Goal: Task Accomplishment & Management: Manage account settings

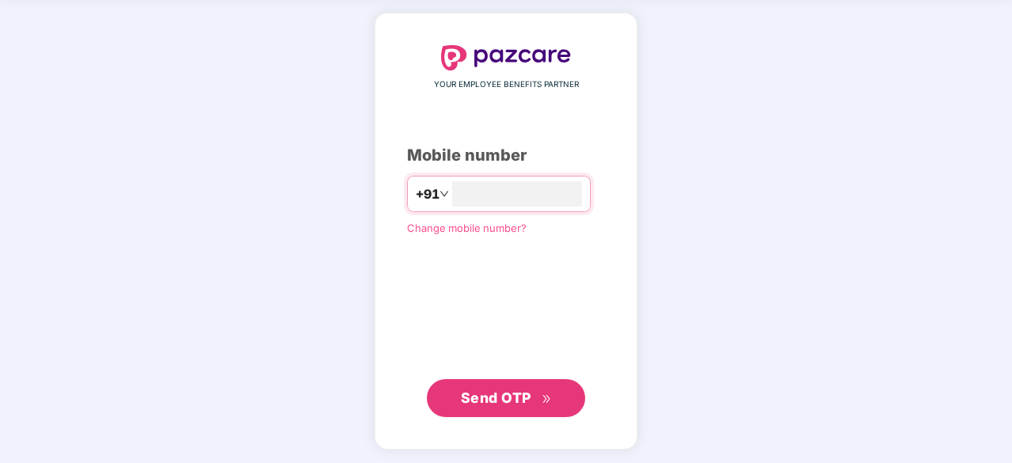
type input "**********"
click at [475, 397] on span "Send OTP" at bounding box center [496, 397] width 70 height 17
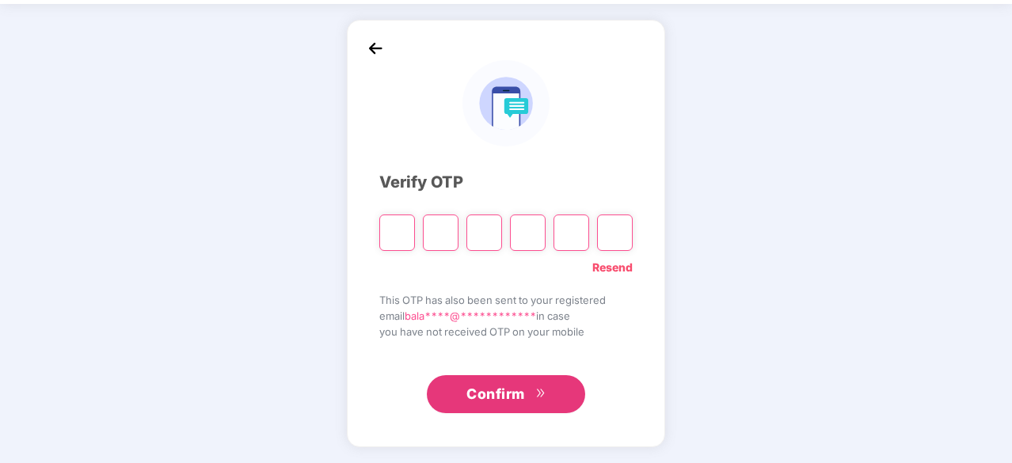
scroll to position [52, 0]
type input "*"
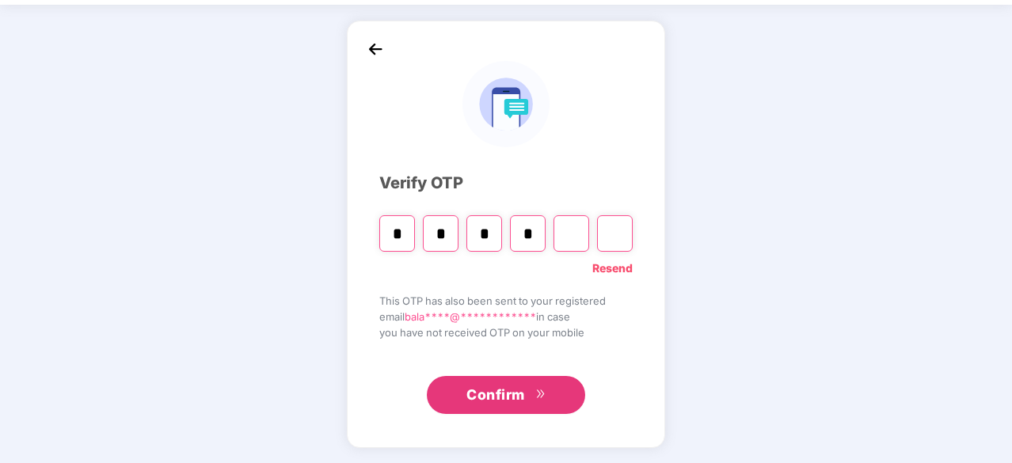
type input "*"
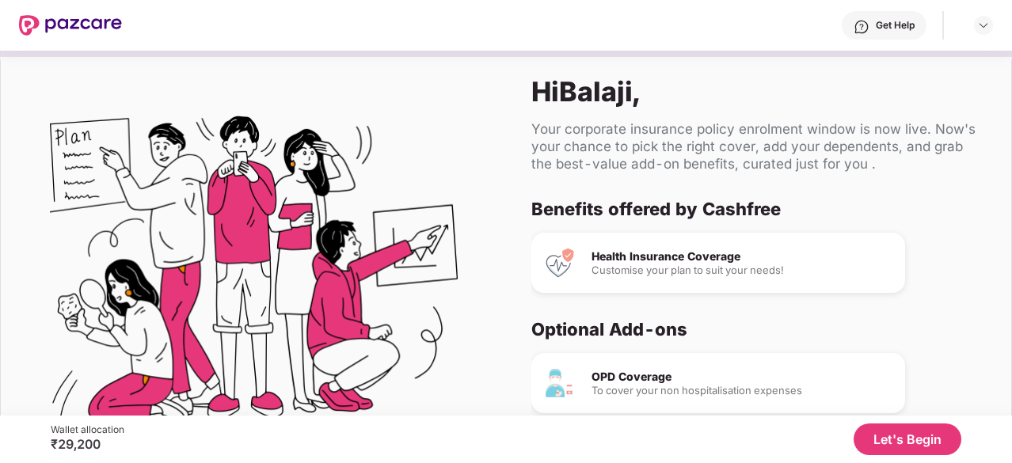
scroll to position [93, 0]
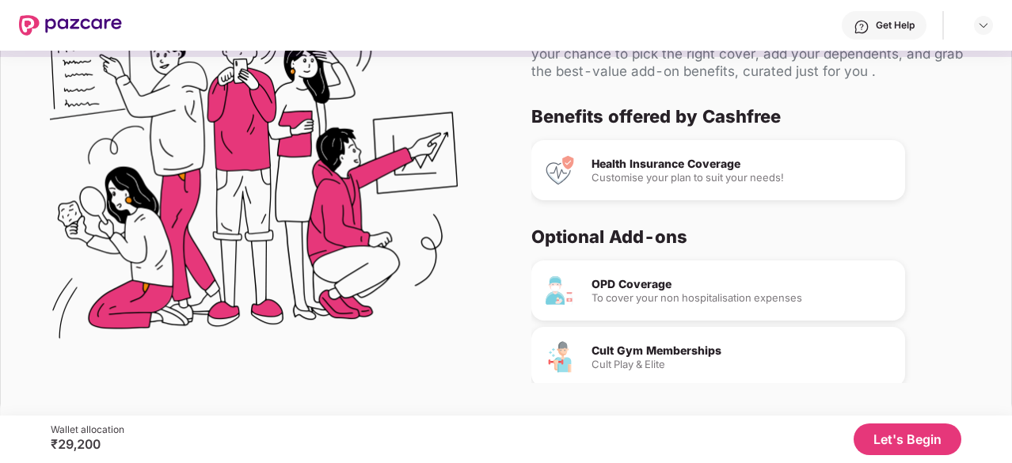
click at [618, 173] on div "Customise your plan to suit your needs!" at bounding box center [741, 178] width 301 height 10
click at [879, 435] on button "Let's Begin" at bounding box center [908, 440] width 108 height 32
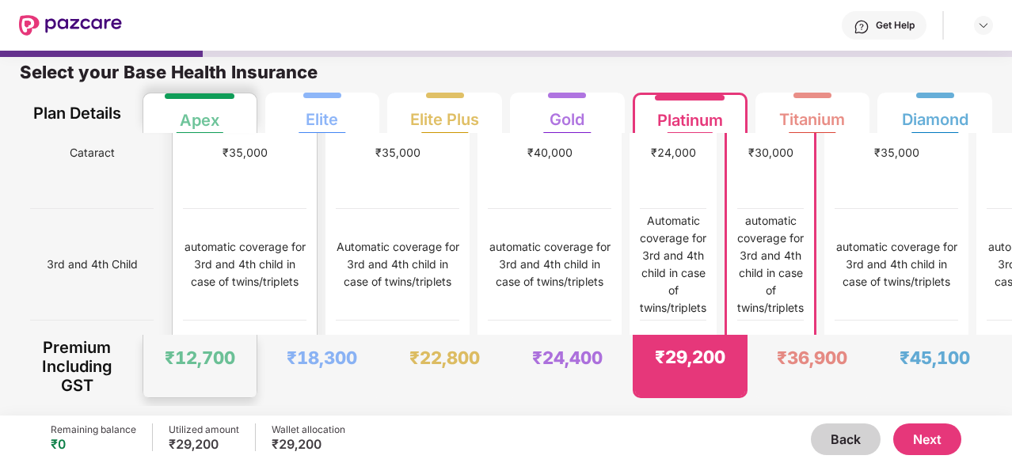
scroll to position [1041, 0]
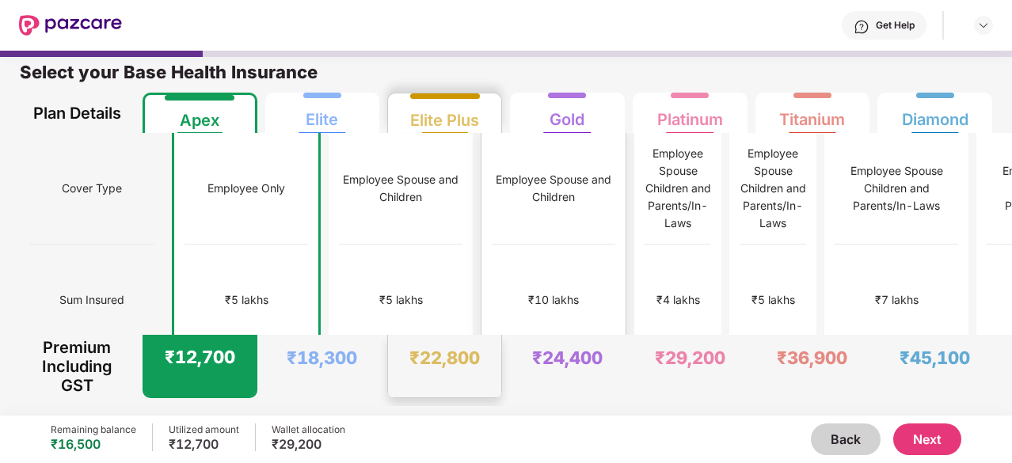
scroll to position [0, 0]
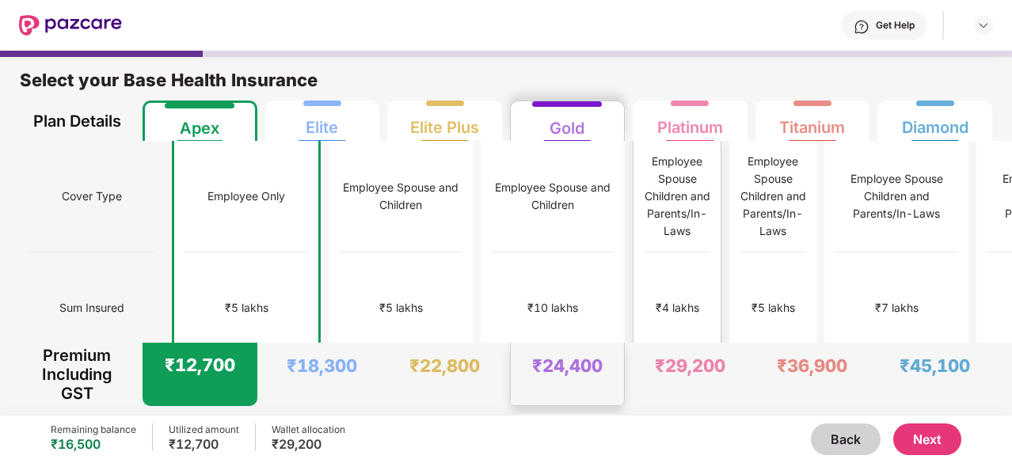
click at [644, 254] on div "₹4 lakhs" at bounding box center [677, 309] width 67 height 112
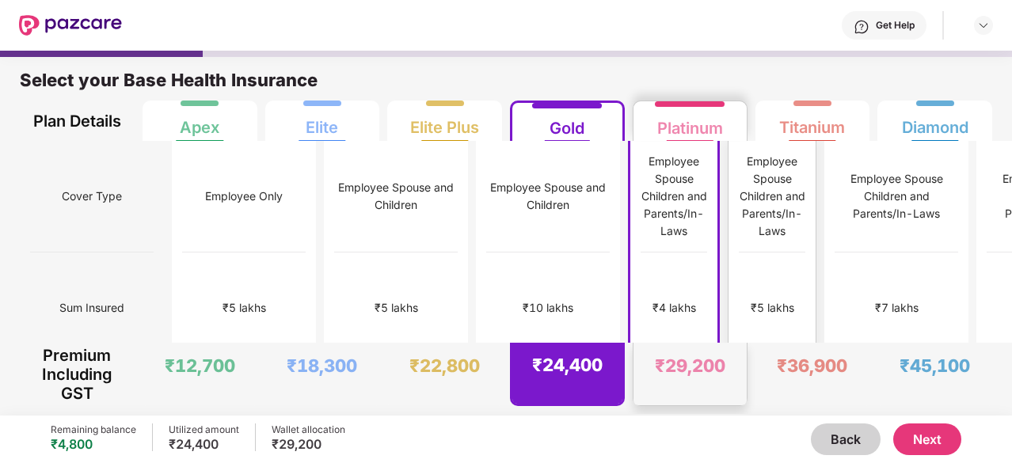
click at [739, 253] on div "₹5 lakhs" at bounding box center [772, 309] width 67 height 112
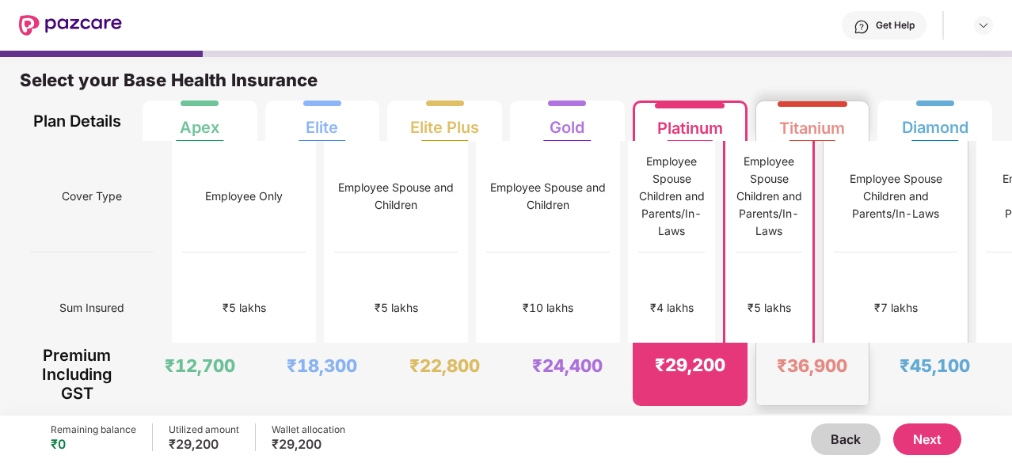
click at [834, 253] on div "₹7 lakhs" at bounding box center [896, 309] width 124 height 112
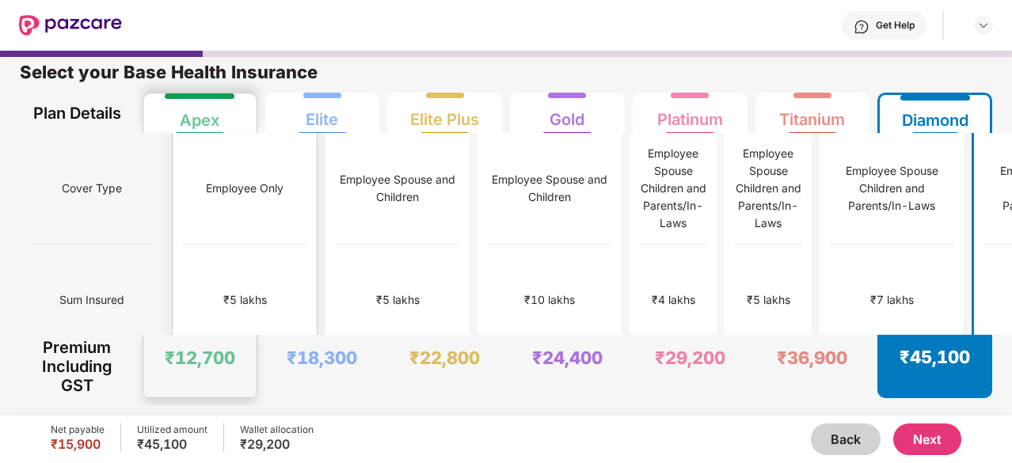
click at [223, 291] on div "₹5 lakhs" at bounding box center [245, 299] width 44 height 17
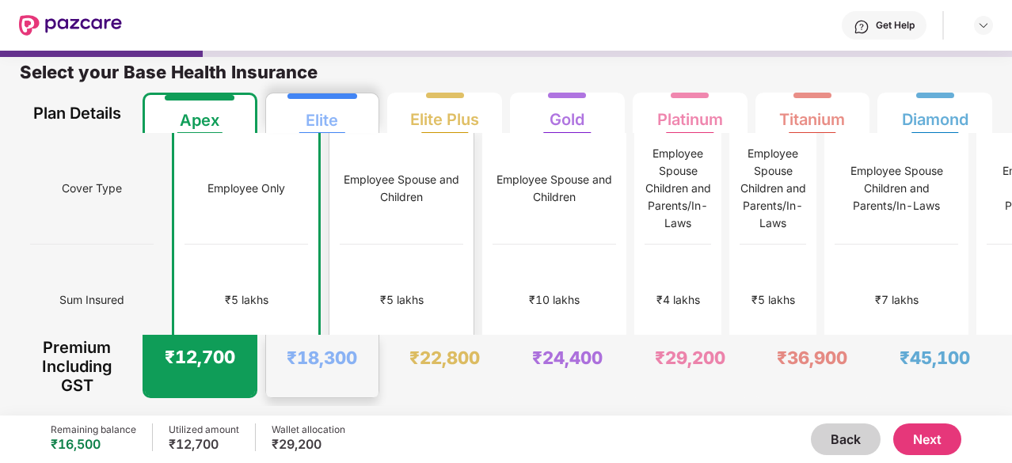
click at [359, 177] on div "Employee Spouse and Children" at bounding box center [402, 188] width 124 height 35
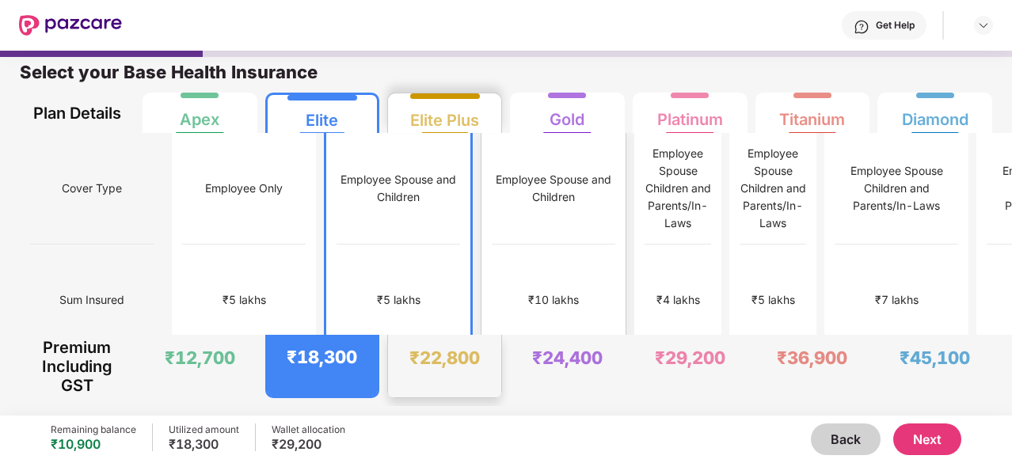
click at [492, 175] on div "Employee Spouse and Children" at bounding box center [554, 188] width 124 height 35
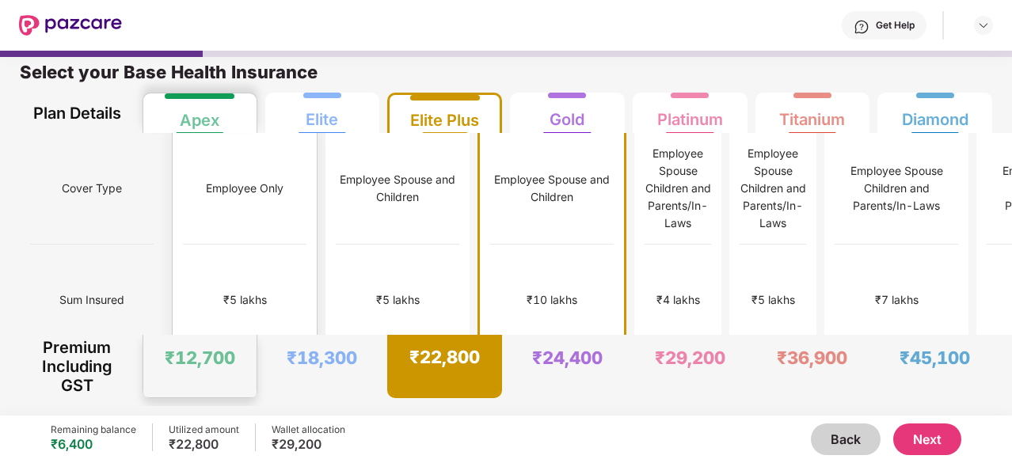
click at [203, 256] on div "₹5 lakhs" at bounding box center [245, 301] width 124 height 112
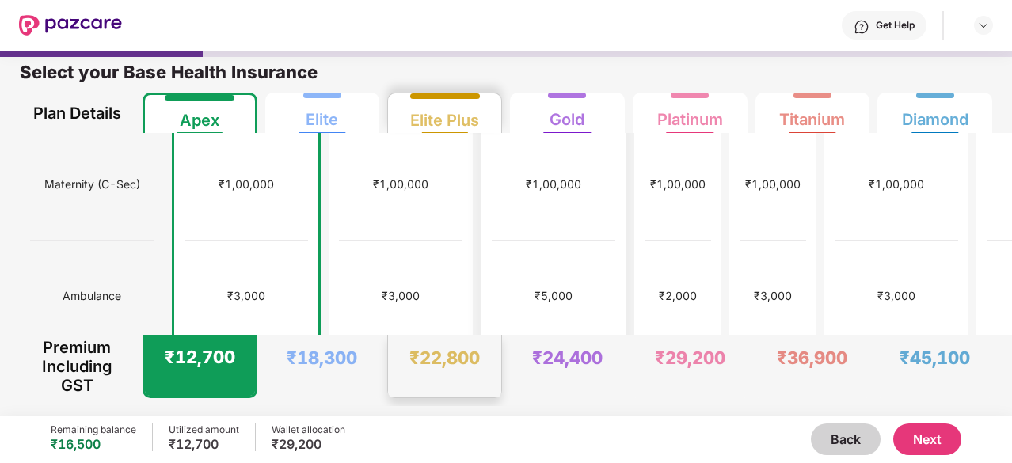
scroll to position [676, 0]
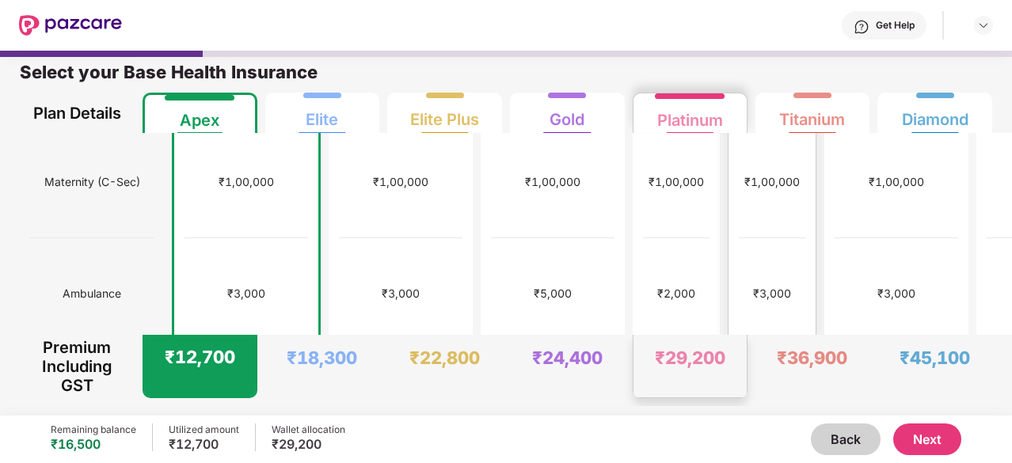
click at [687, 339] on div "₹29,200" at bounding box center [689, 366] width 113 height 63
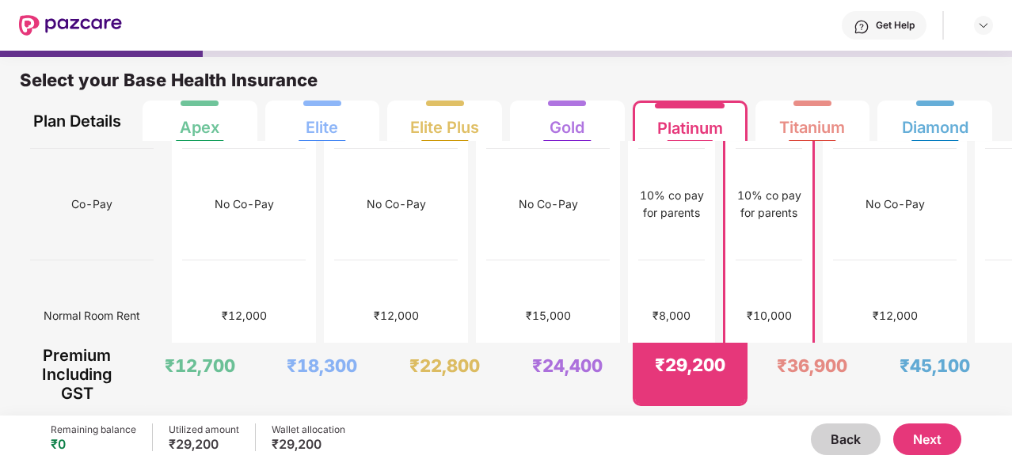
scroll to position [246, 0]
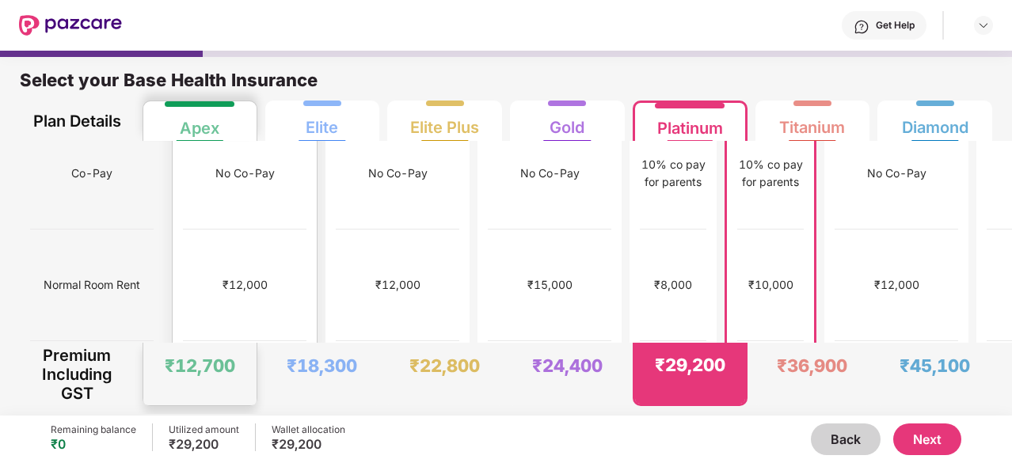
click at [206, 137] on div "Apex" at bounding box center [200, 122] width 40 height 32
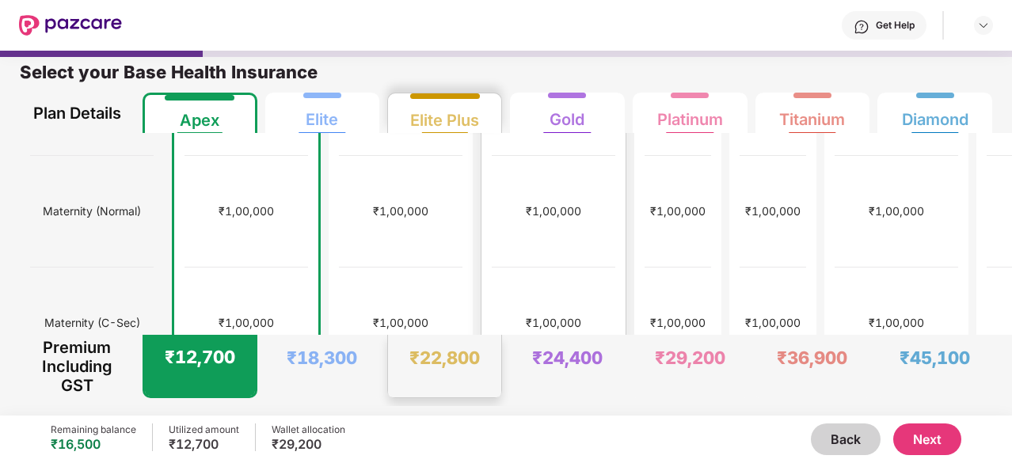
scroll to position [0, 0]
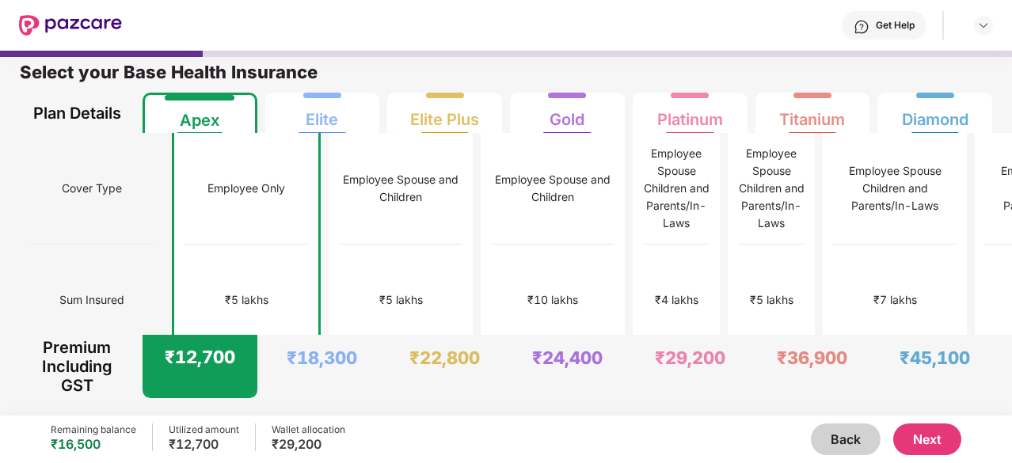
click at [941, 438] on button "Next" at bounding box center [927, 440] width 68 height 32
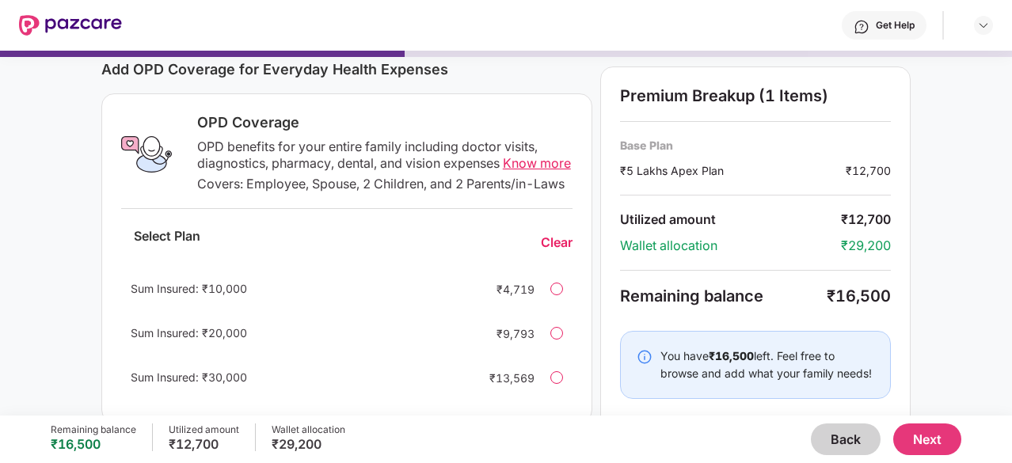
scroll to position [214, 0]
click at [924, 435] on button "Next" at bounding box center [927, 440] width 68 height 32
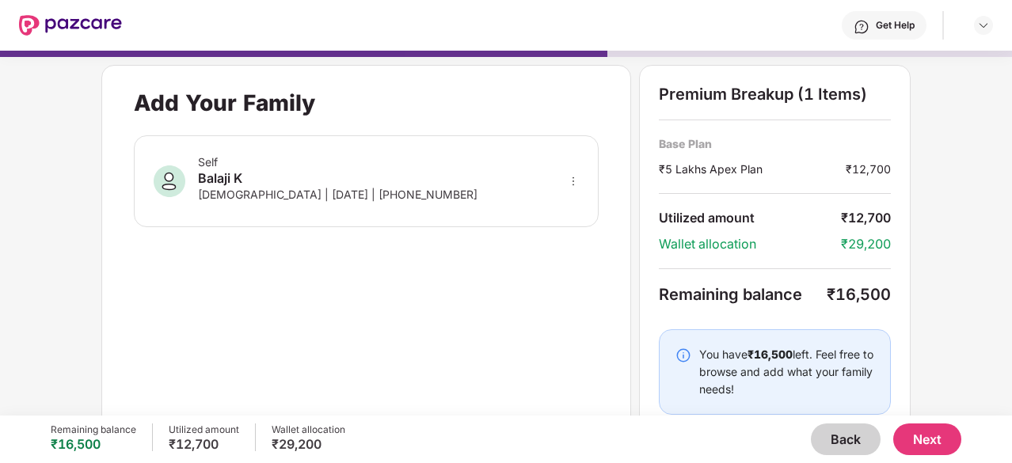
scroll to position [30, 0]
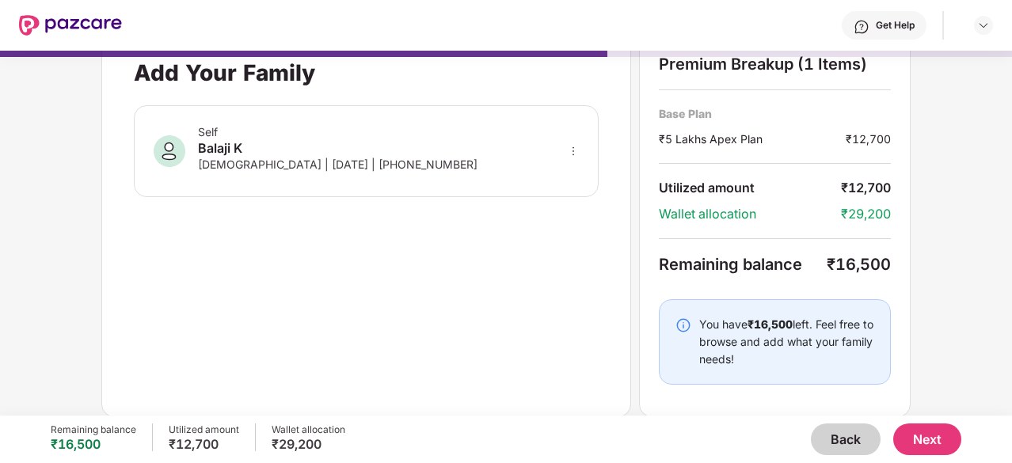
click at [931, 442] on button "Next" at bounding box center [927, 440] width 68 height 32
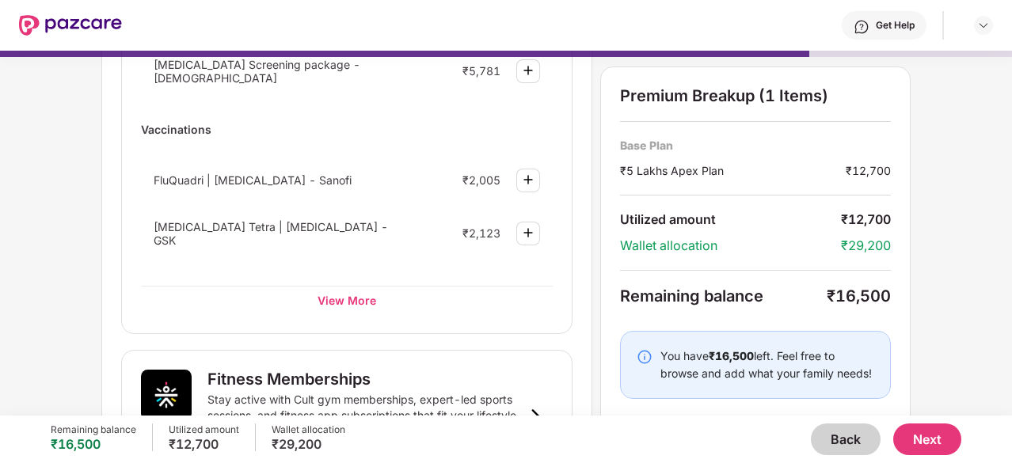
scroll to position [321, 0]
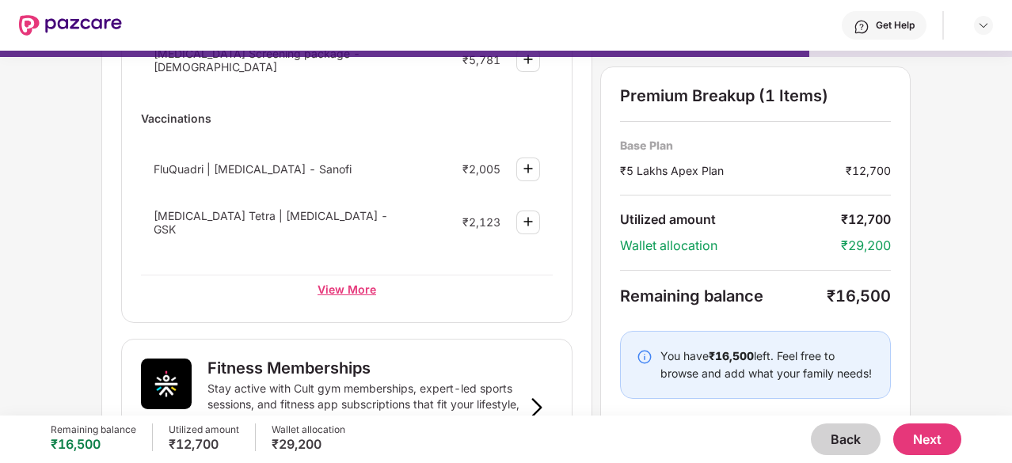
click at [359, 276] on div "View More" at bounding box center [347, 289] width 412 height 29
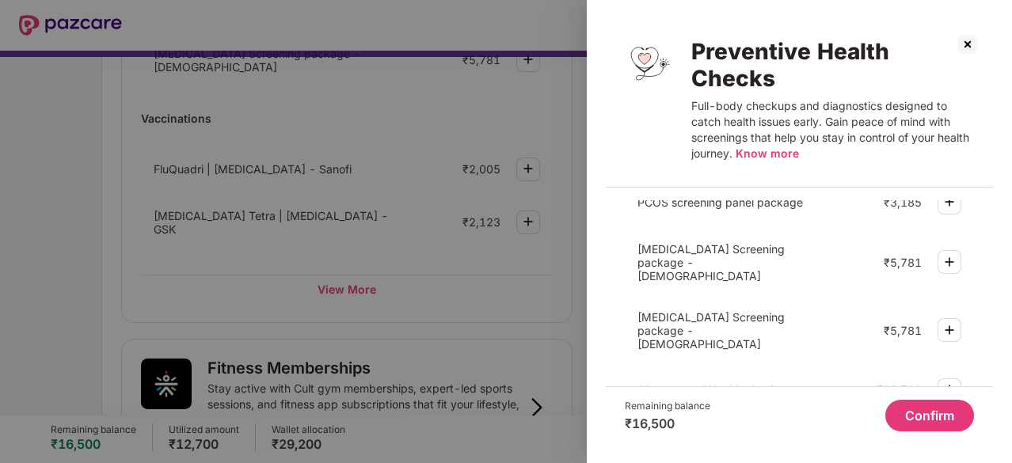
scroll to position [309, 0]
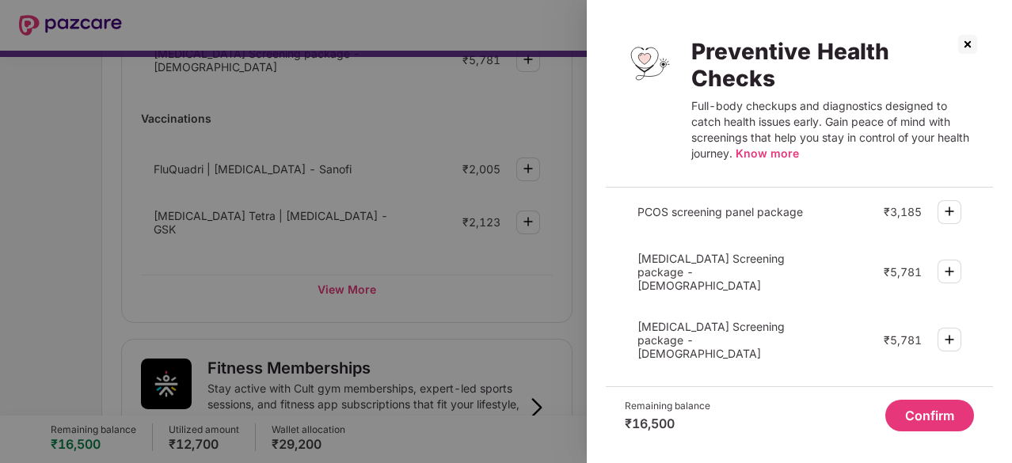
click at [964, 39] on img at bounding box center [967, 44] width 25 height 25
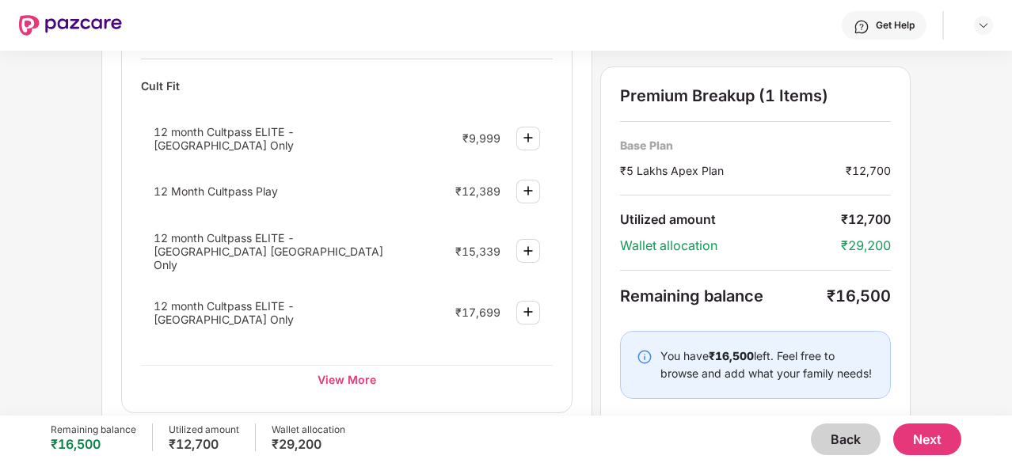
scroll to position [717, 0]
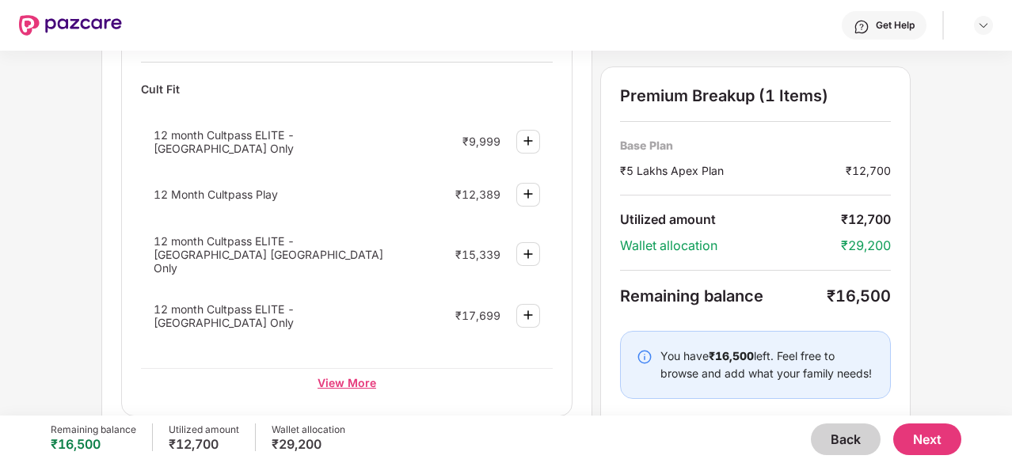
click at [349, 368] on div "View More" at bounding box center [347, 382] width 412 height 29
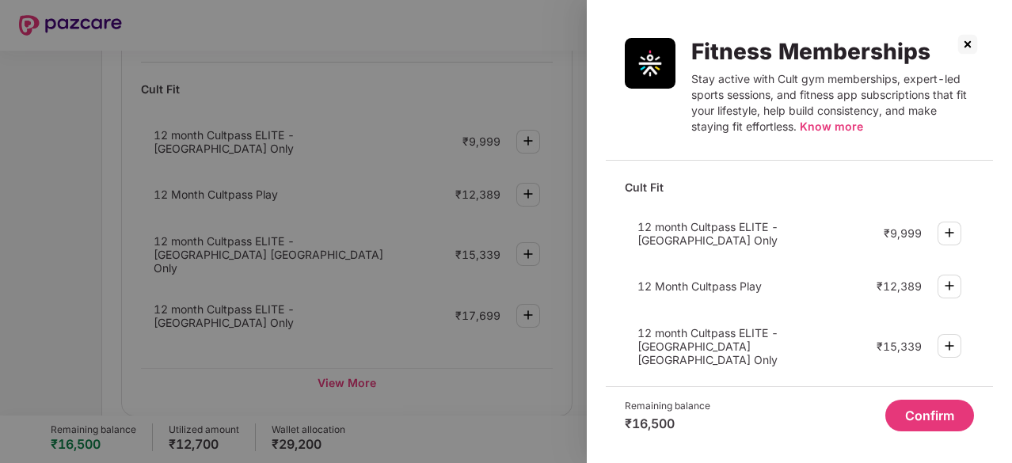
scroll to position [1, 0]
click at [831, 121] on span "Know more" at bounding box center [831, 126] width 63 height 13
click at [968, 44] on img at bounding box center [967, 44] width 25 height 25
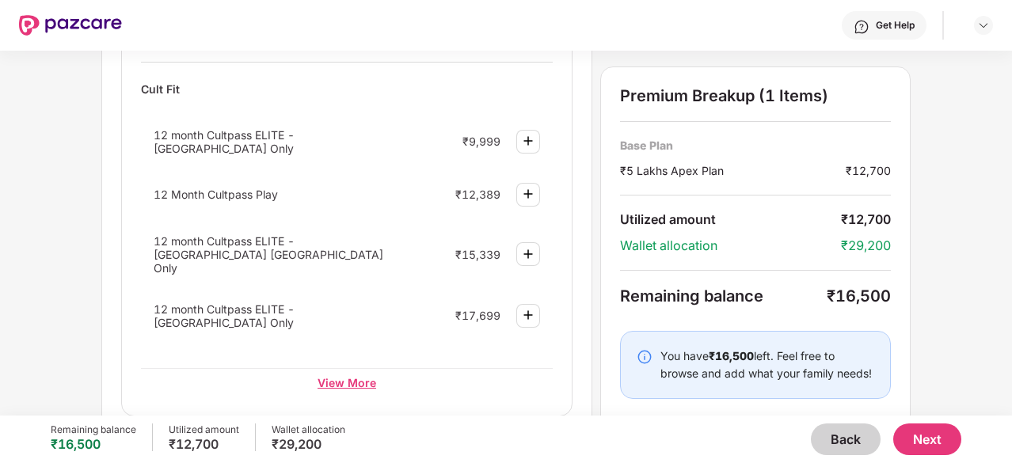
click at [337, 368] on div "View More" at bounding box center [347, 382] width 412 height 29
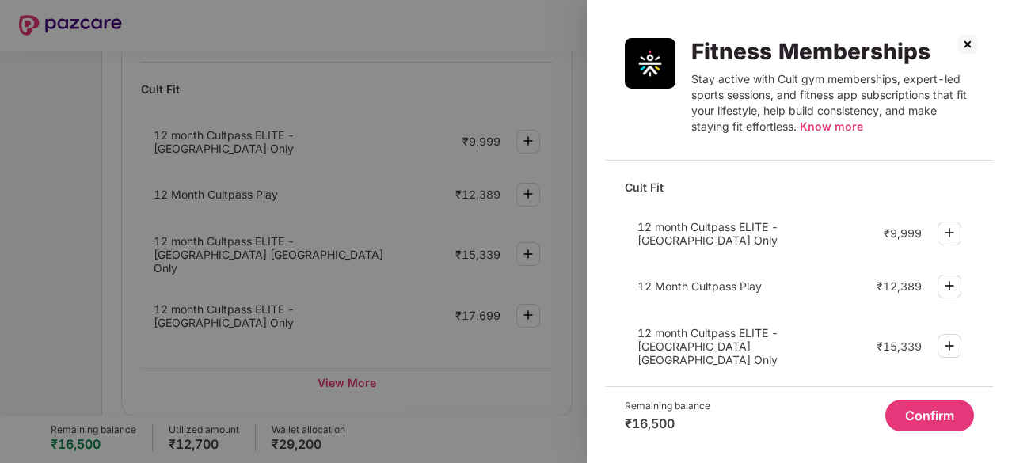
scroll to position [166, 0]
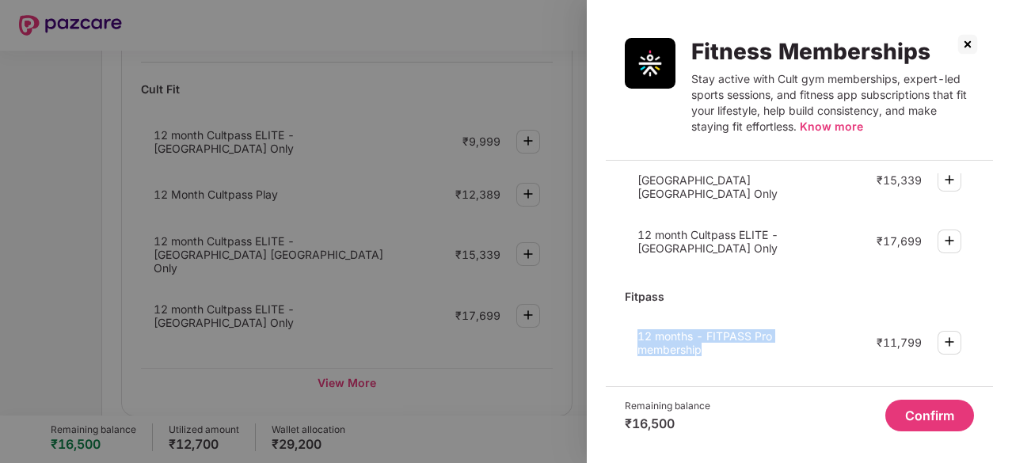
drag, startPoint x: 714, startPoint y: 337, endPoint x: 621, endPoint y: 317, distance: 95.7
click at [621, 317] on div "Cult Fit 12 month Cultpass ELITE - [GEOGRAPHIC_DATA] Only ₹9,999 12 Month Cultp…" at bounding box center [799, 279] width 387 height 213
copy span "12 months - FITPASS Pro membership"
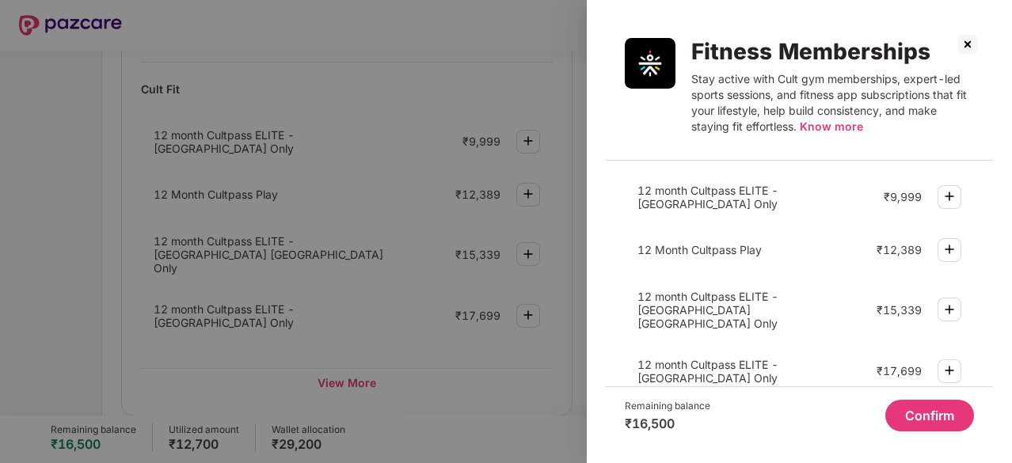
scroll to position [0, 0]
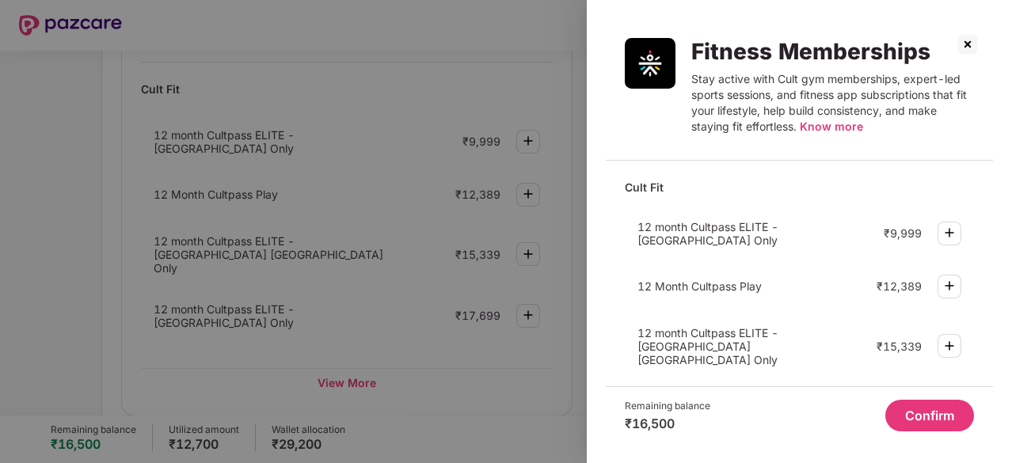
click at [961, 40] on img at bounding box center [967, 44] width 25 height 25
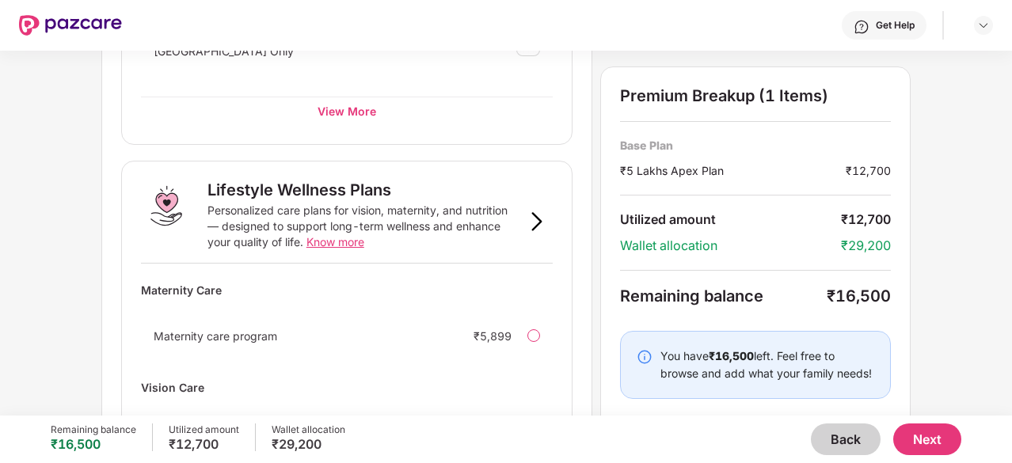
scroll to position [989, 0]
click at [540, 211] on img at bounding box center [536, 220] width 19 height 19
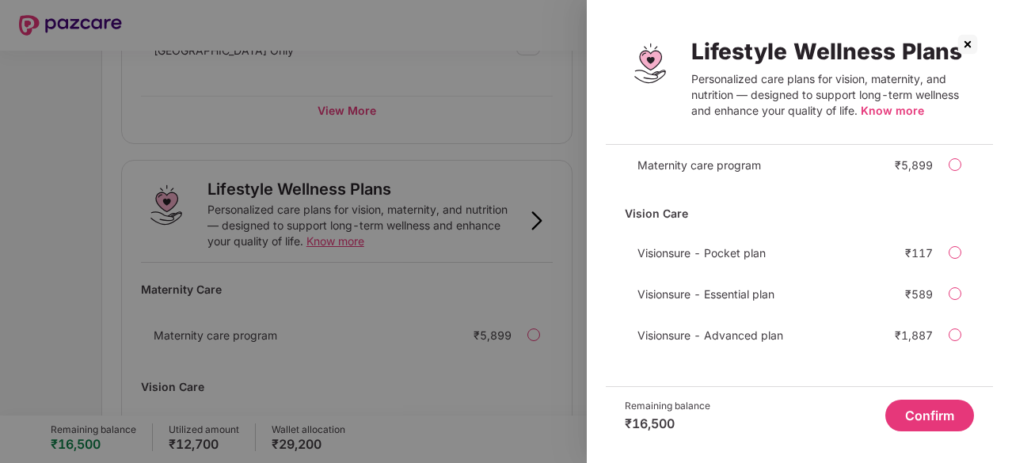
scroll to position [0, 0]
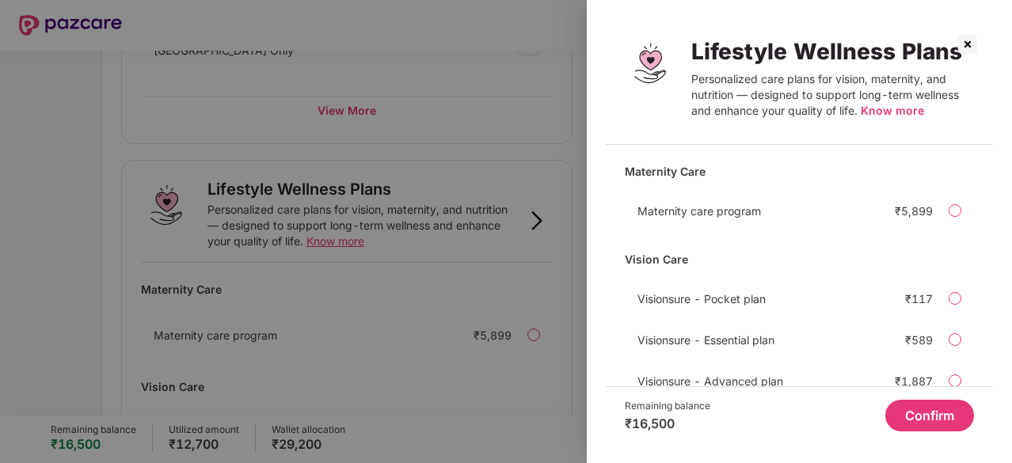
click at [971, 39] on img at bounding box center [967, 44] width 25 height 25
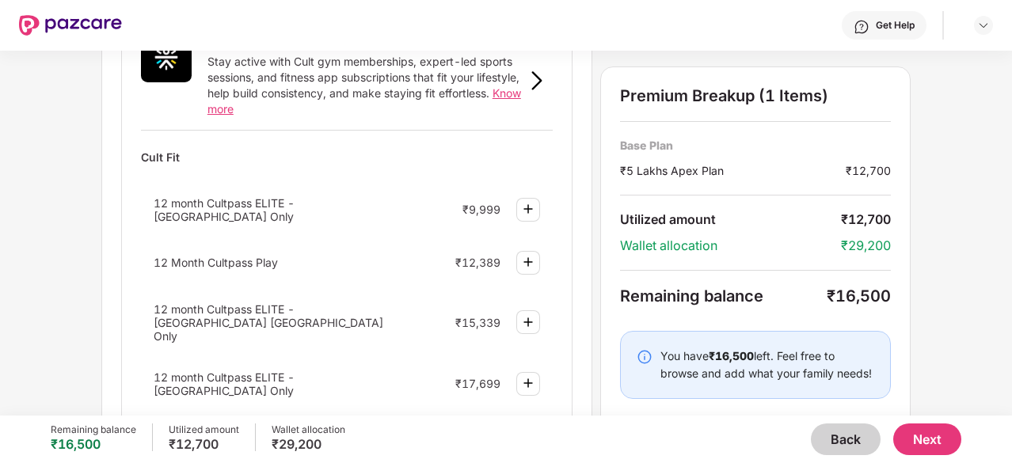
scroll to position [713, 0]
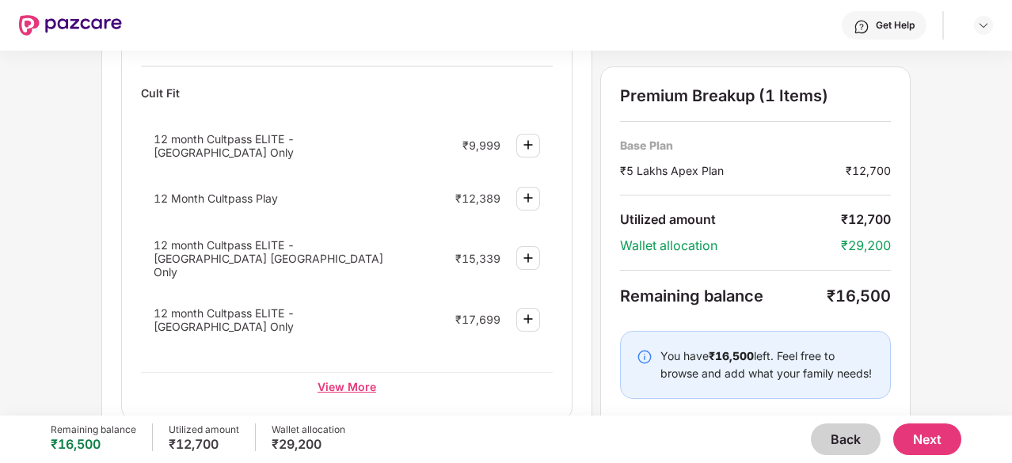
click at [344, 372] on div "View More" at bounding box center [347, 386] width 412 height 29
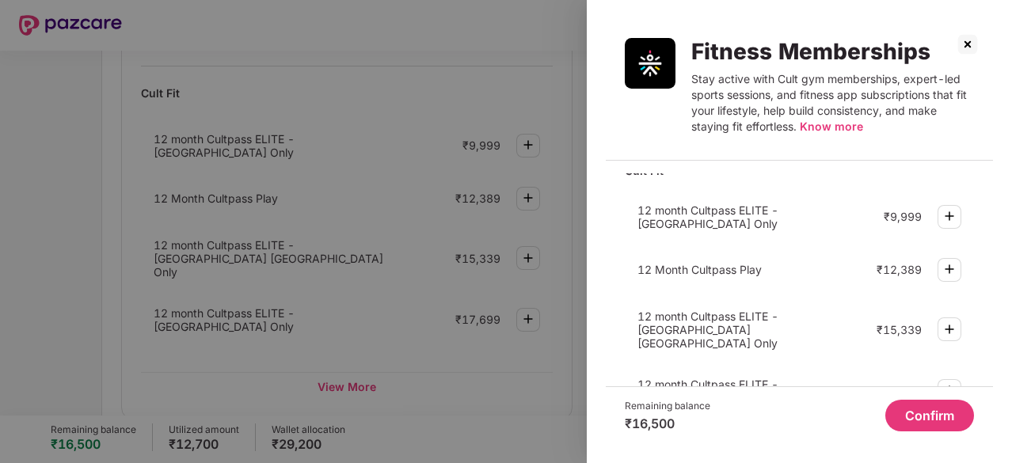
scroll to position [0, 0]
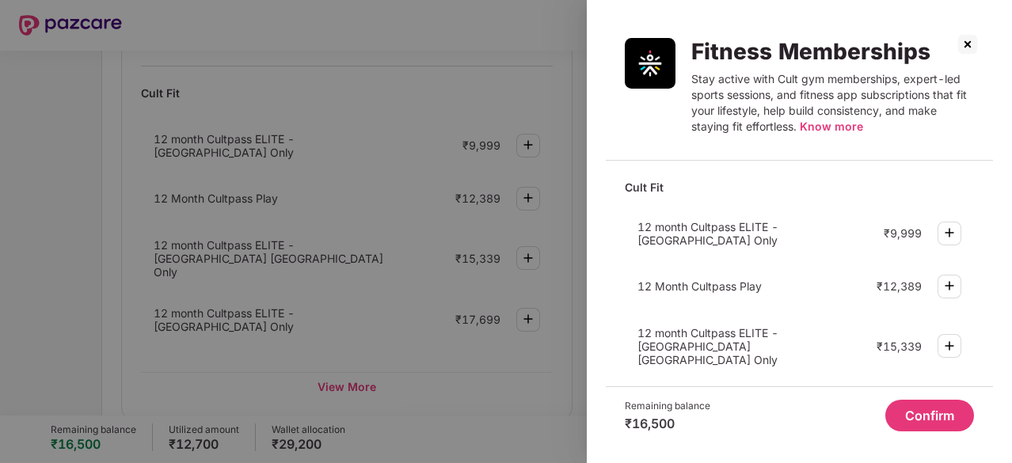
click at [952, 282] on img at bounding box center [949, 285] width 19 height 19
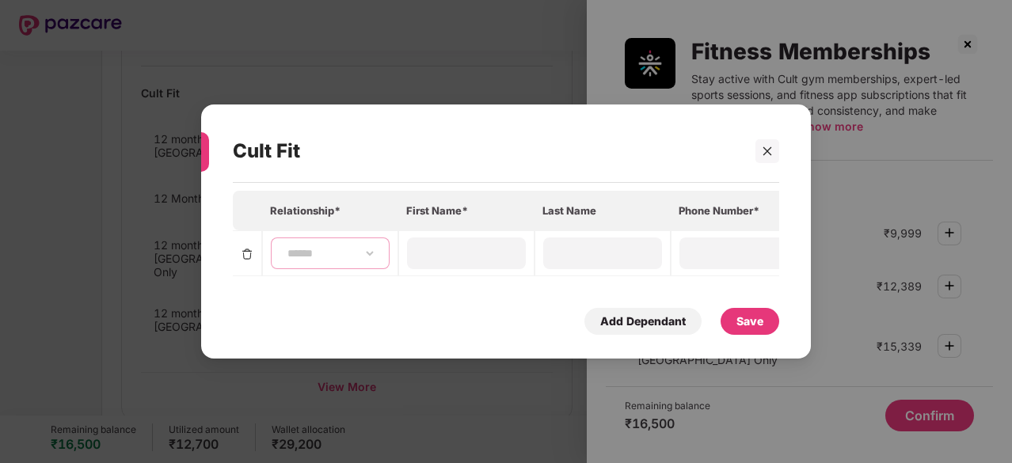
click at [367, 247] on select "**********" at bounding box center [330, 253] width 92 height 13
select select "****"
click at [284, 247] on select "**********" at bounding box center [330, 253] width 92 height 13
type input "******"
type input "*"
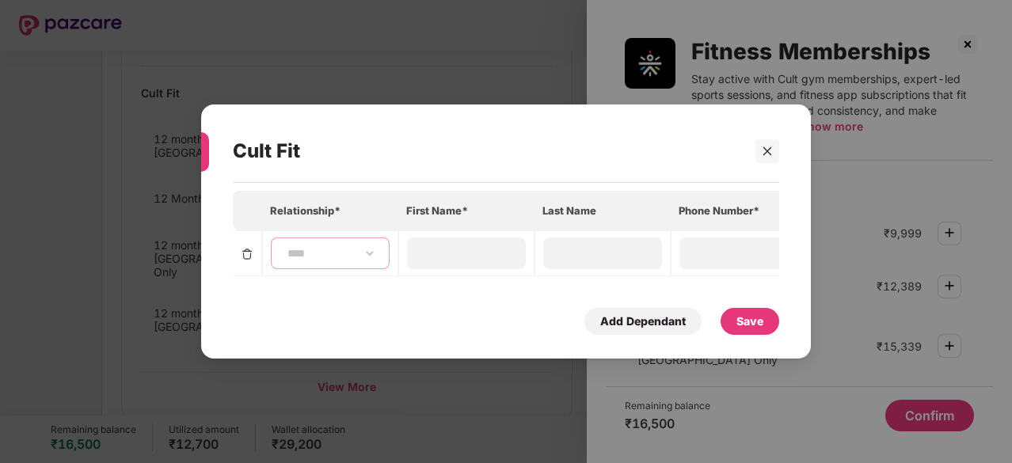
type input "**********"
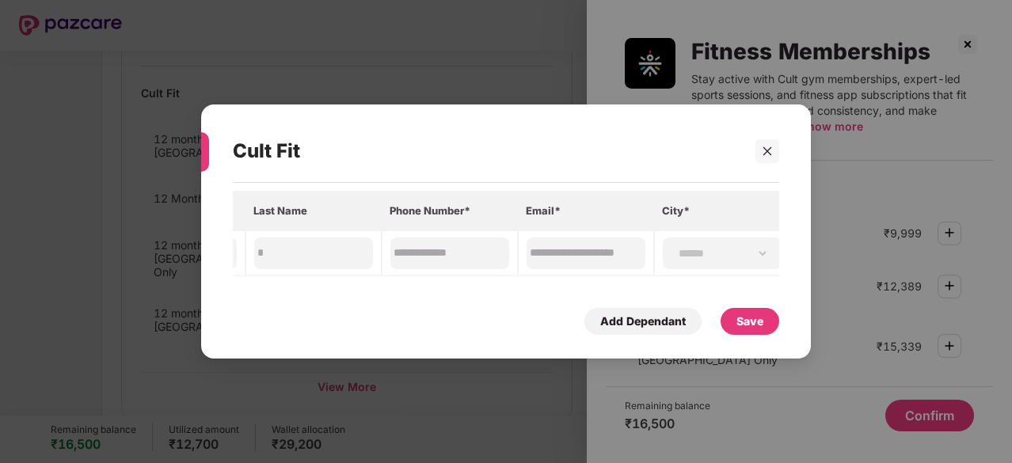
scroll to position [0, 304]
click at [709, 249] on select "**********" at bounding box center [712, 253] width 92 height 13
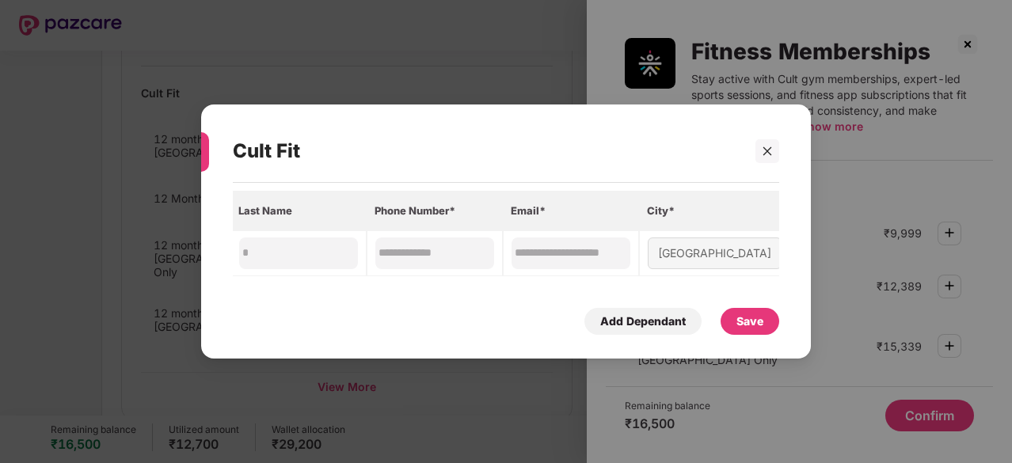
click at [481, 257] on tr "**********" at bounding box center [359, 253] width 861 height 46
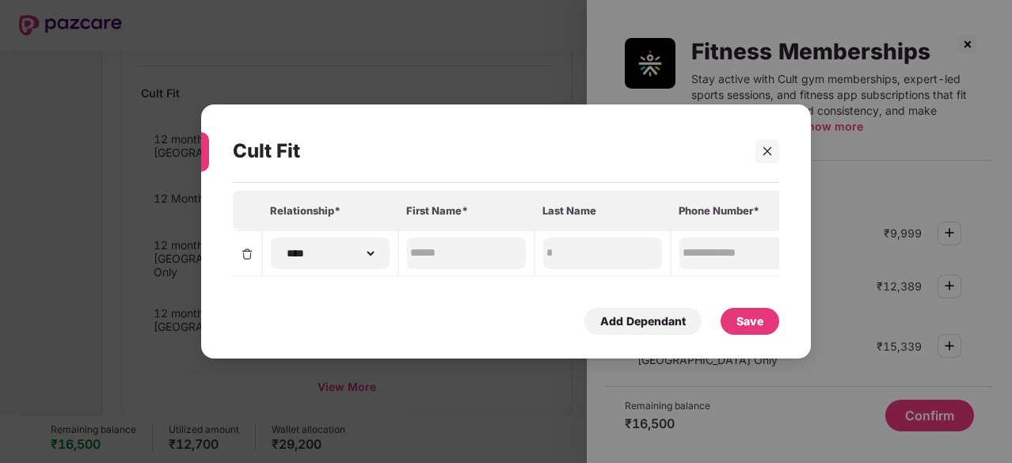
click at [739, 321] on div "Save" at bounding box center [749, 321] width 27 height 17
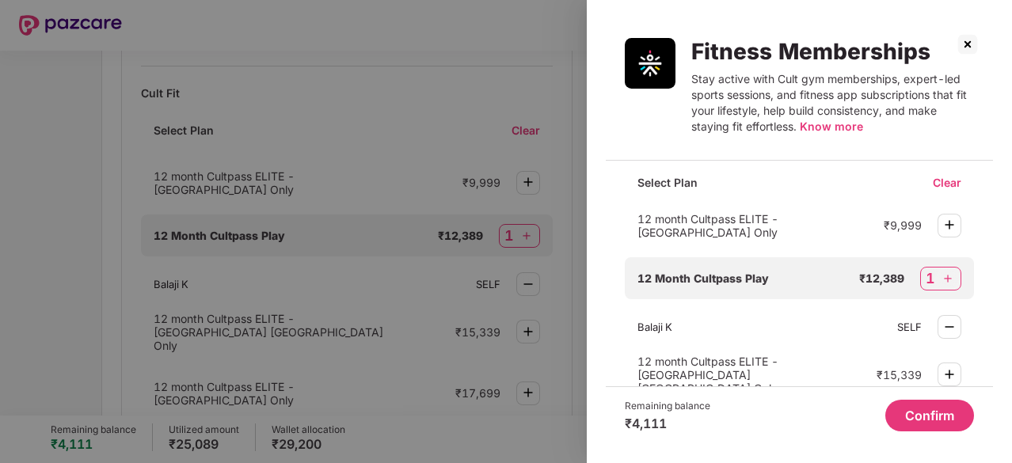
scroll to position [35, 0]
click at [916, 413] on button "Confirm" at bounding box center [929, 416] width 89 height 32
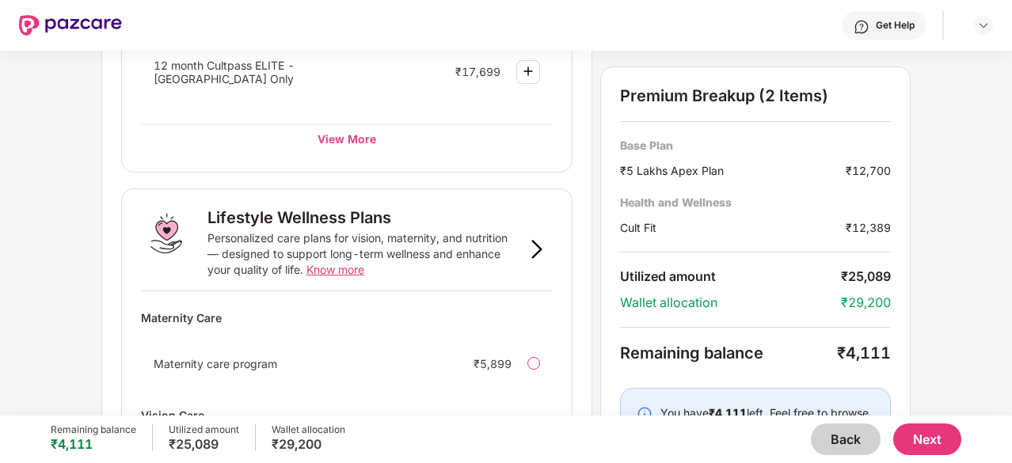
scroll to position [1197, 0]
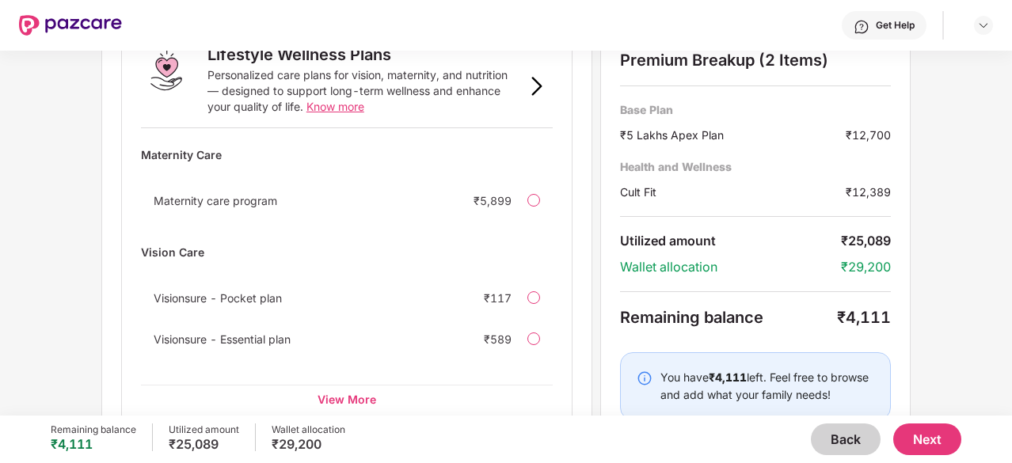
click at [933, 436] on button "Next" at bounding box center [927, 440] width 68 height 32
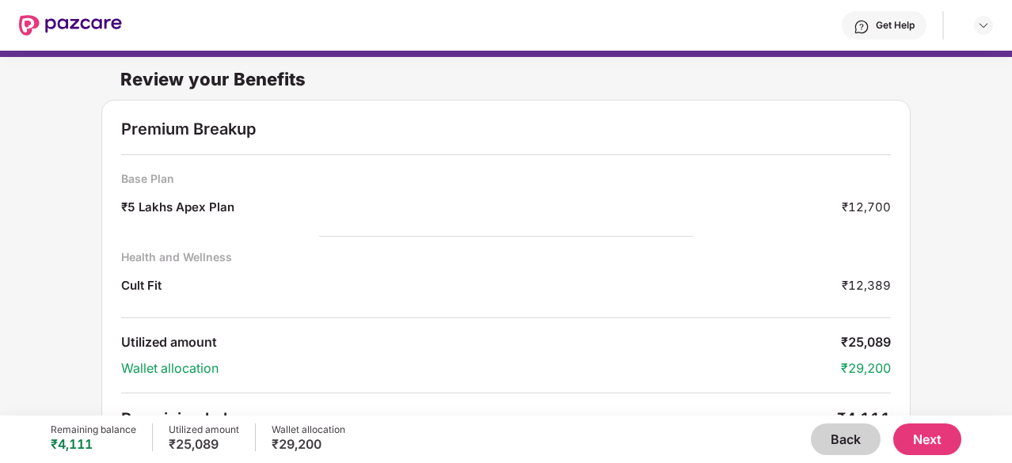
scroll to position [32, 0]
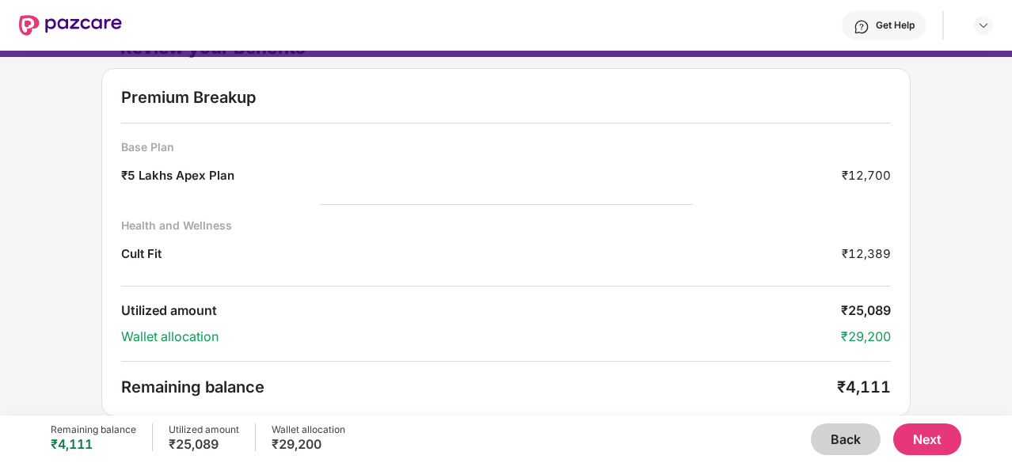
click at [931, 446] on button "Next" at bounding box center [927, 440] width 68 height 32
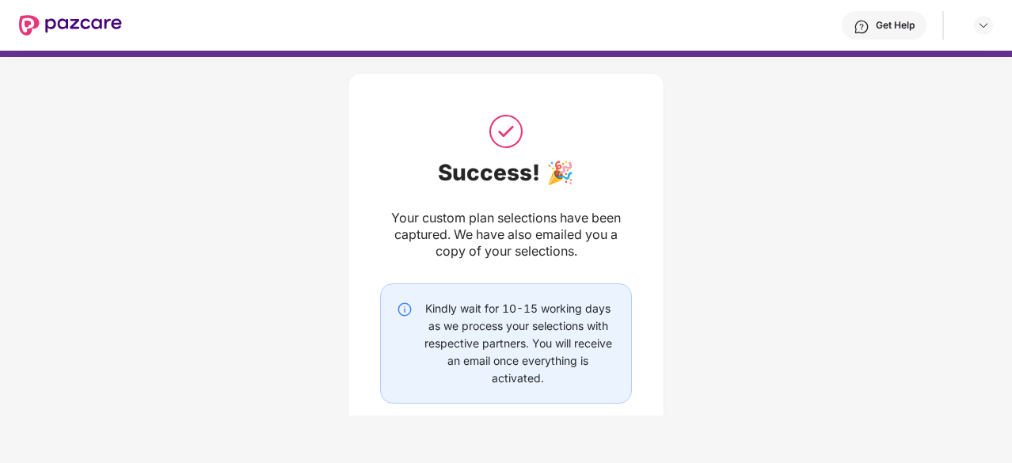
scroll to position [106, 0]
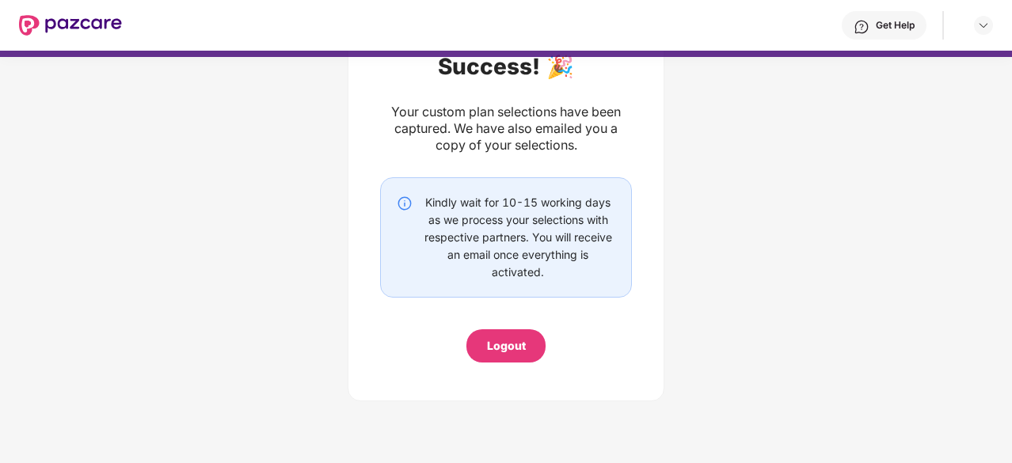
click at [506, 340] on div "Logout" at bounding box center [506, 345] width 39 height 17
